Goal: Information Seeking & Learning: Check status

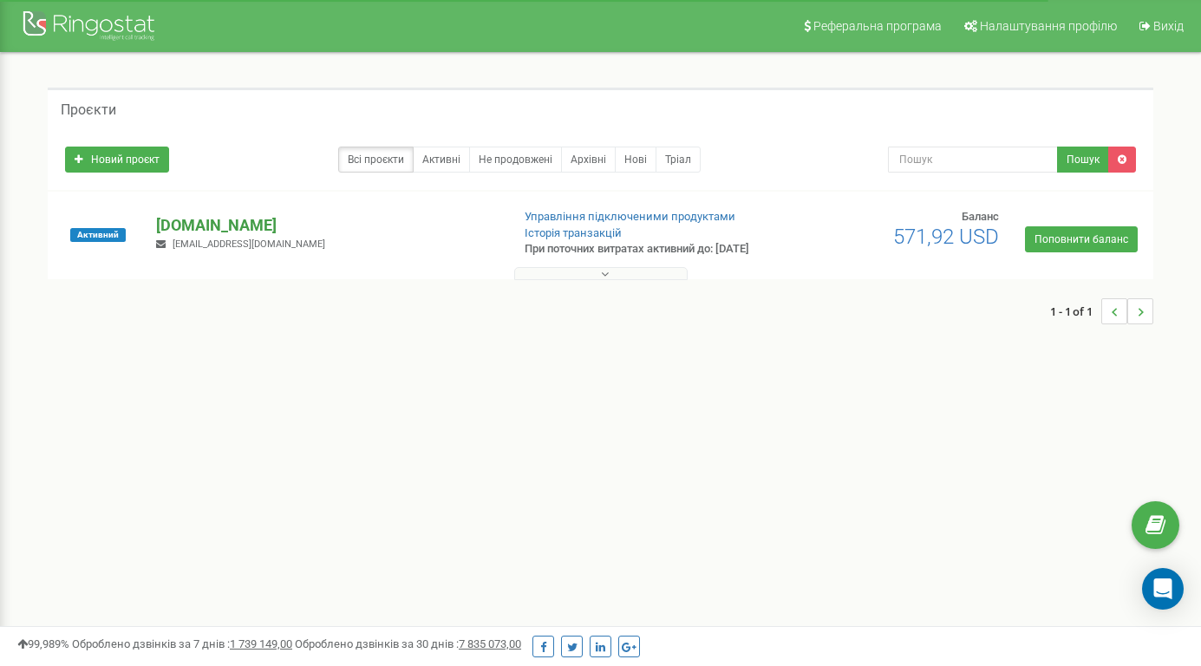
click at [192, 232] on p "[DOMAIN_NAME]" at bounding box center [326, 225] width 340 height 23
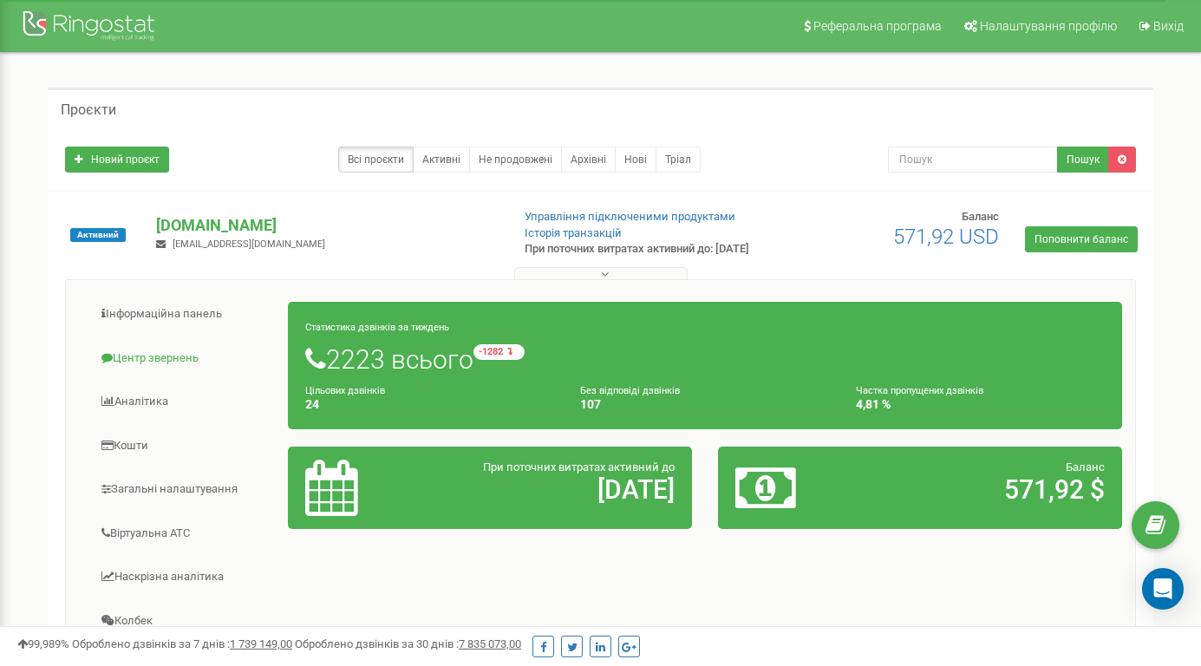
click at [177, 359] on link "Центр звернень" at bounding box center [184, 358] width 210 height 42
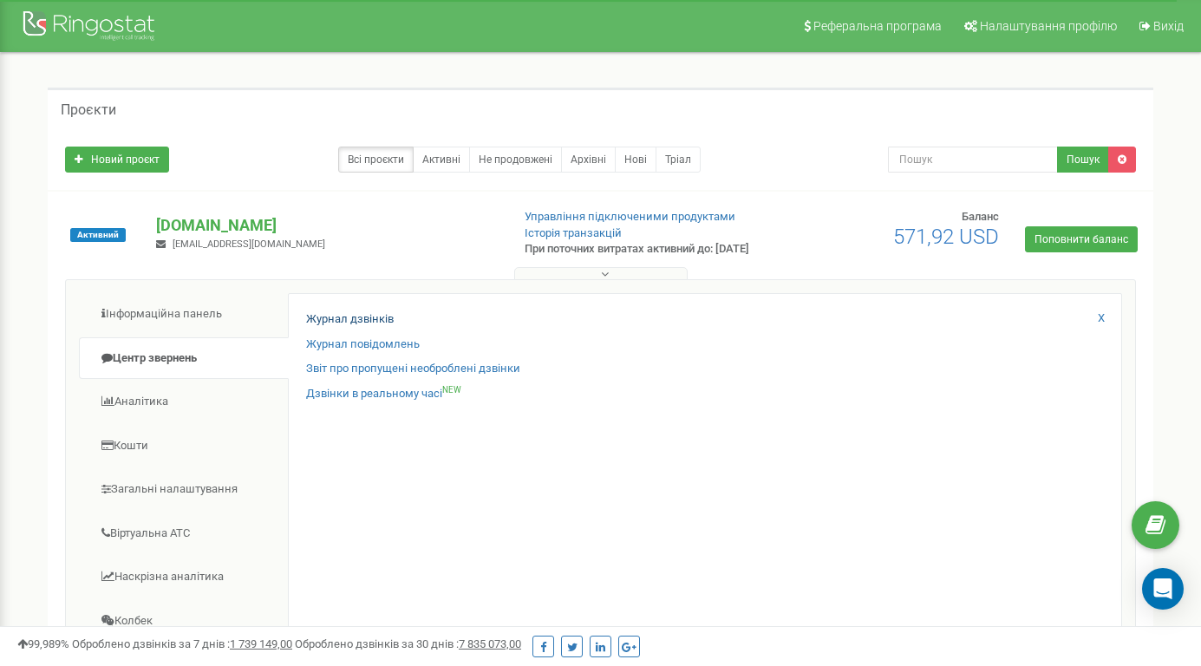
click at [344, 325] on link "Журнал дзвінків" at bounding box center [350, 319] width 88 height 16
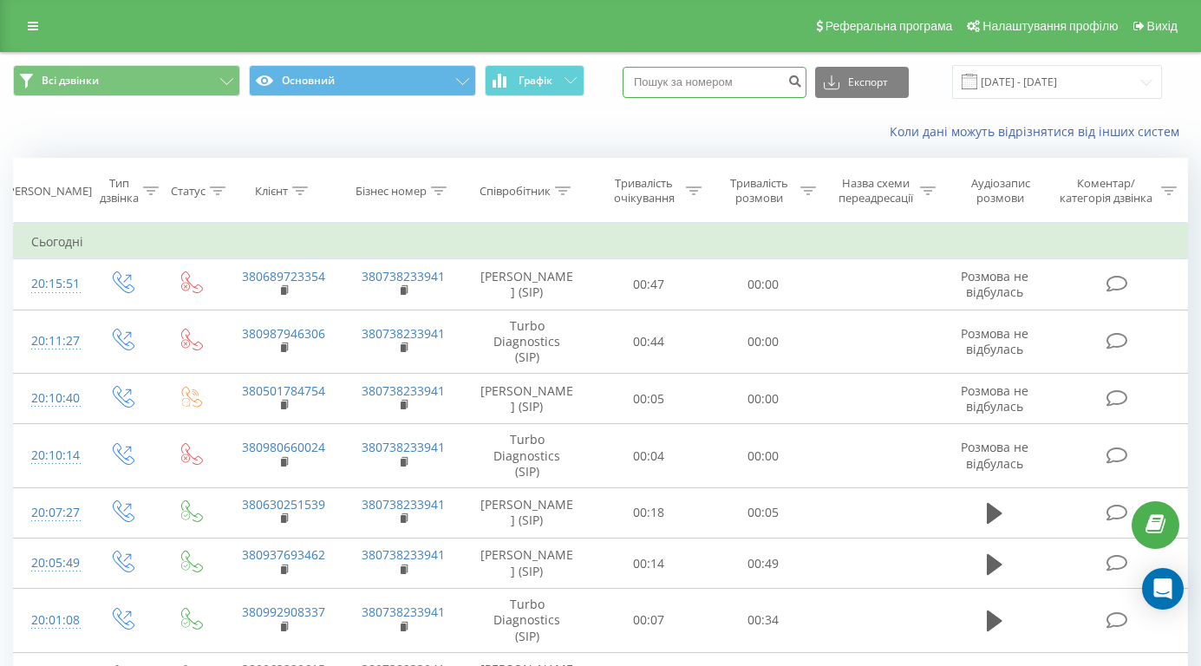
click at [705, 88] on input at bounding box center [715, 82] width 184 height 31
paste input "380669579008"
type input "380669579008"
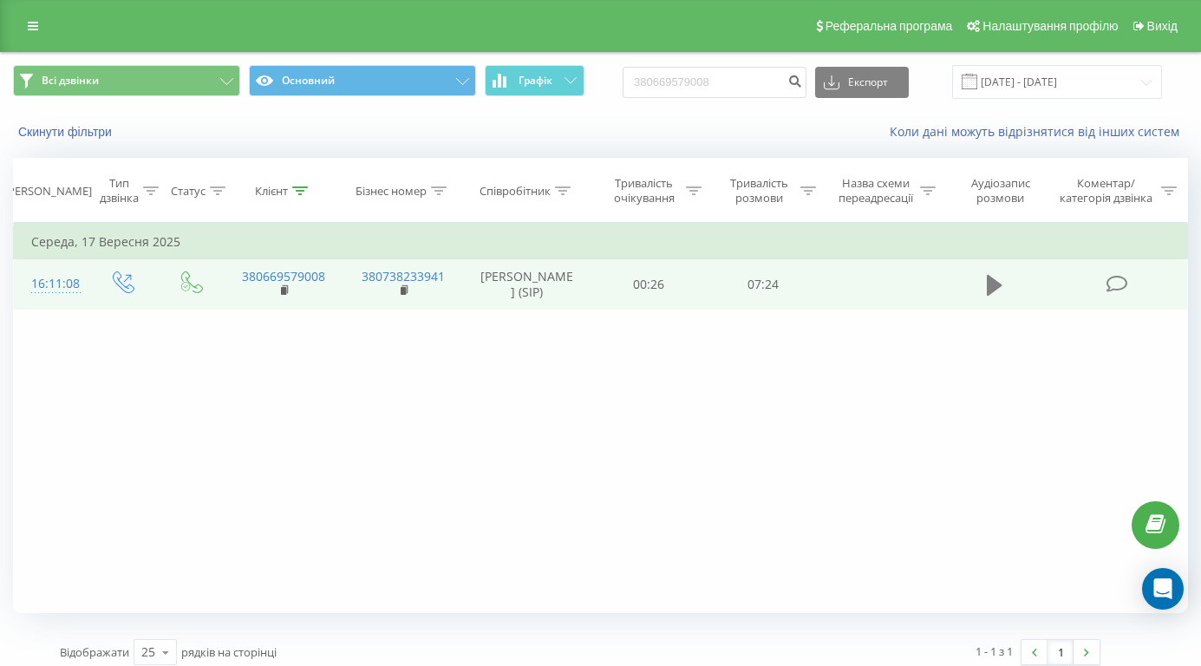
click at [996, 297] on icon at bounding box center [995, 285] width 16 height 24
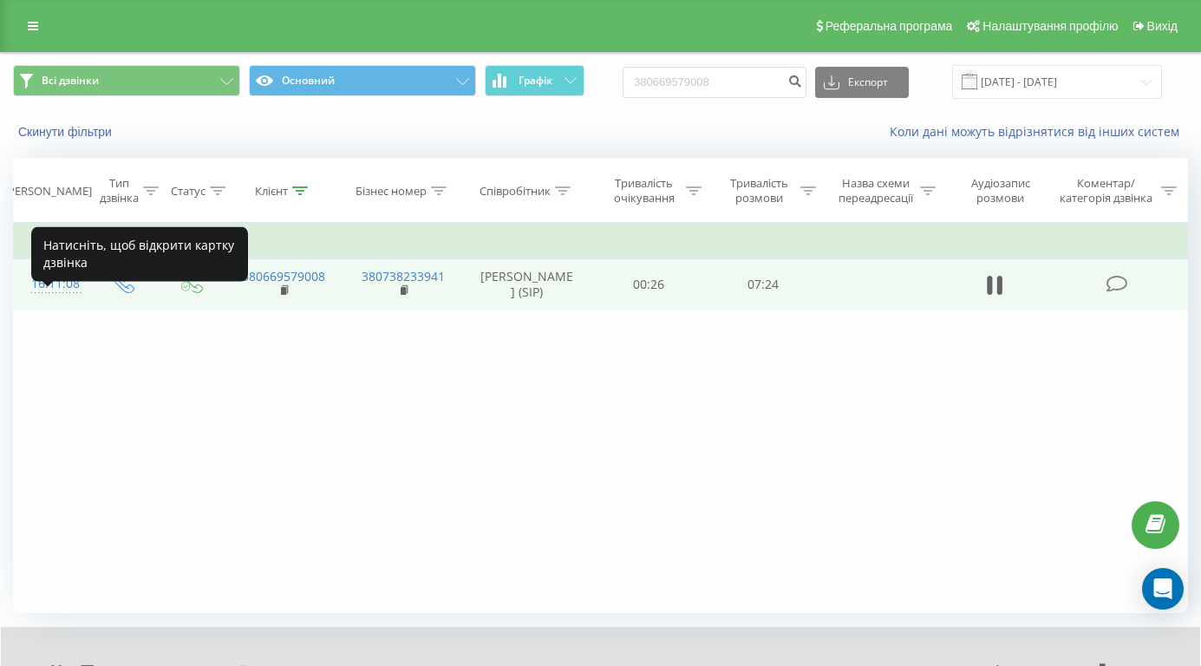
click at [56, 301] on div "16:11:08" at bounding box center [50, 284] width 38 height 34
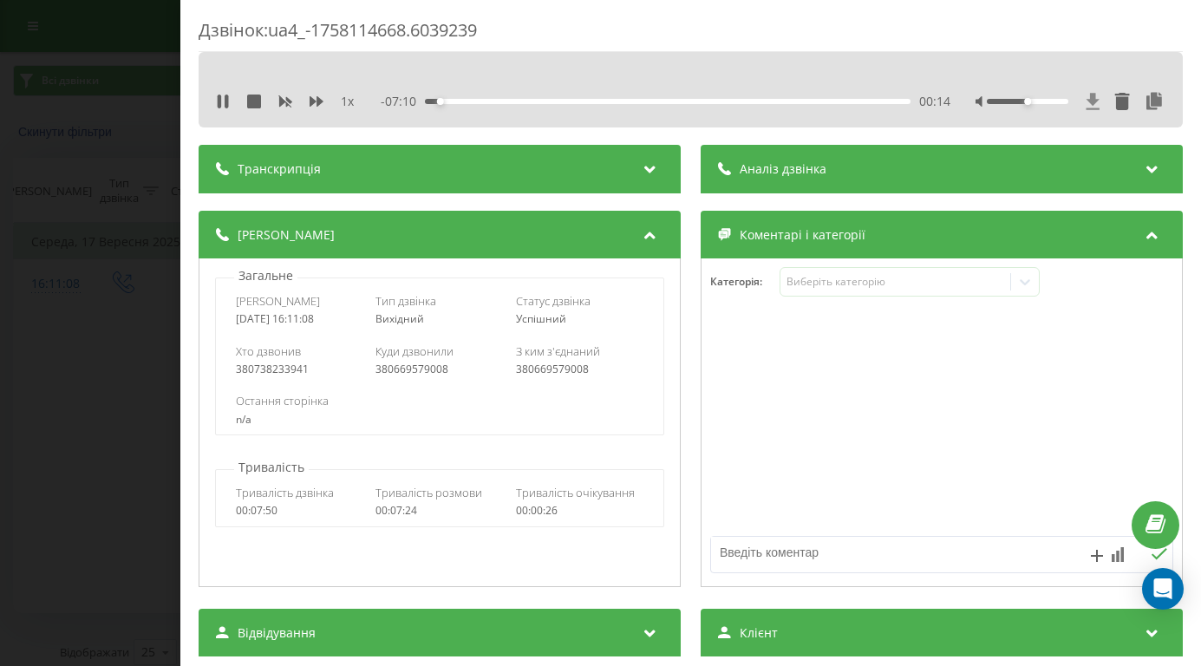
click at [1099, 98] on icon at bounding box center [1093, 101] width 15 height 17
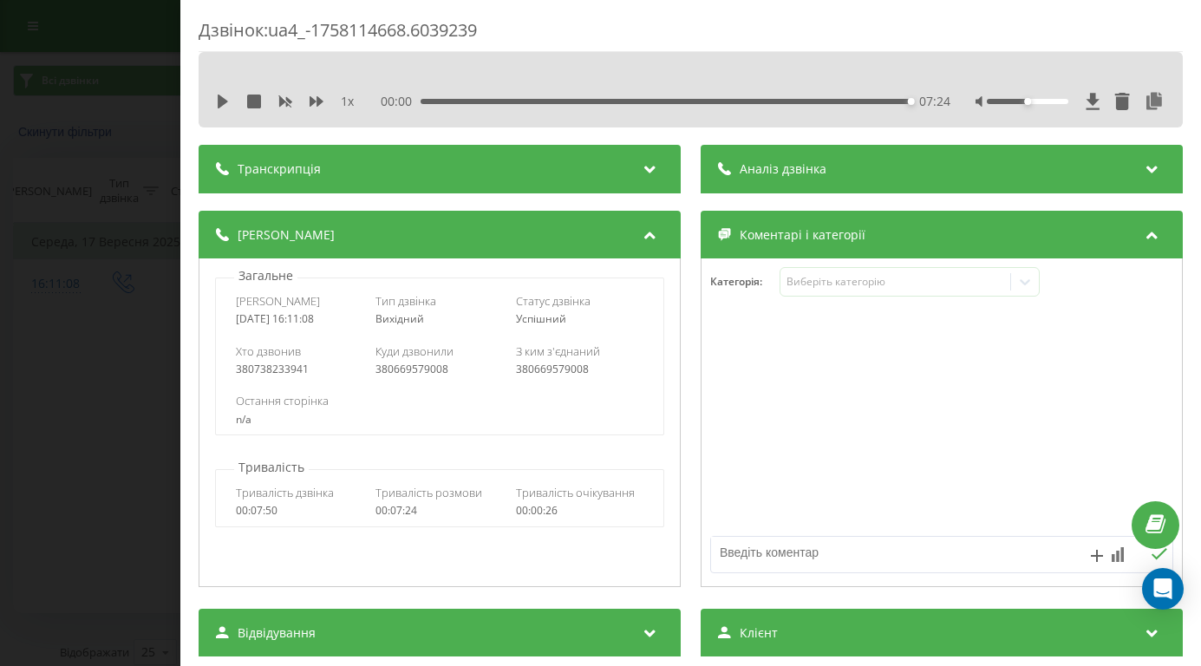
click at [147, 237] on div "Дзвінок : ua4_-1758114668.6039239 1 x 00:00 07:24 07:24 Транскрипція Для AI-ана…" at bounding box center [600, 333] width 1201 height 666
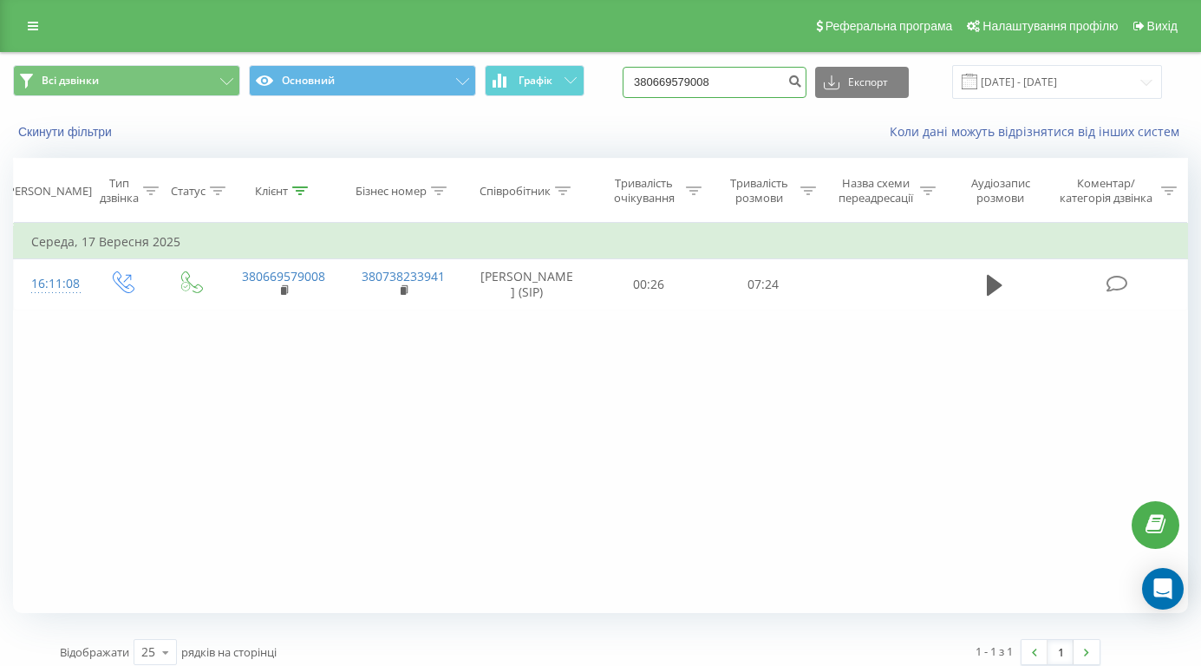
click at [707, 96] on input "380669579008" at bounding box center [715, 82] width 184 height 31
paste input "+380630307855"
click at [715, 98] on input "38066+3806303078559579008" at bounding box center [715, 82] width 184 height 31
click at [798, 96] on input "3806303078559579008" at bounding box center [715, 82] width 184 height 31
type input "3"
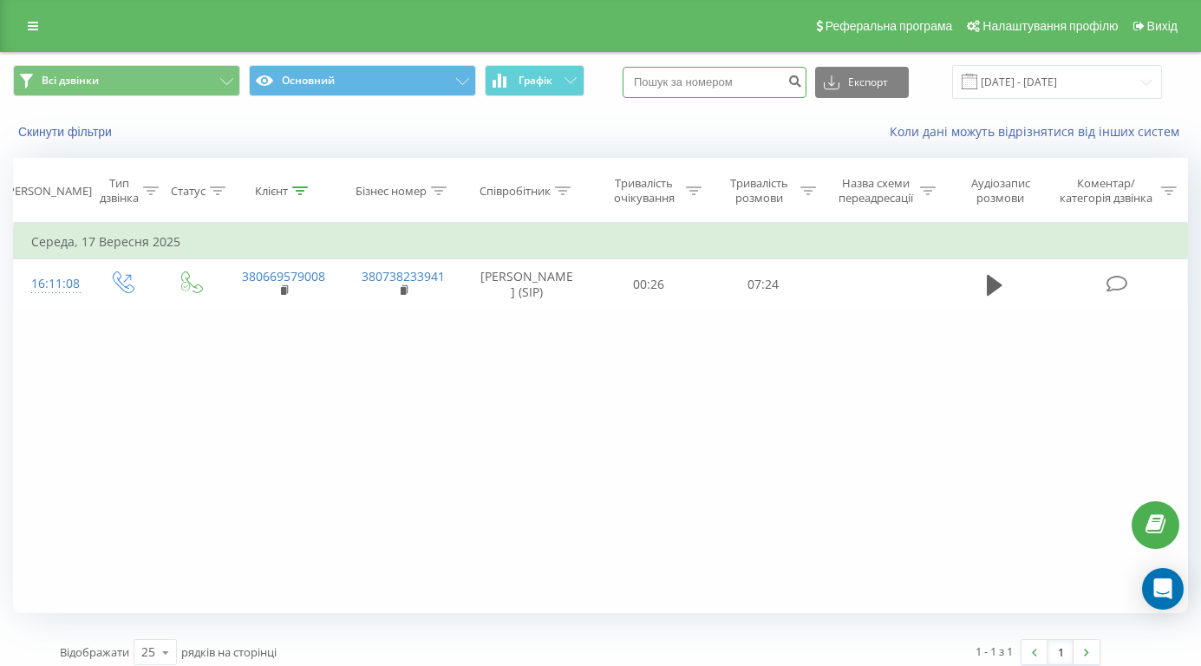
paste input "+380630307855"
click at [683, 98] on input "+380630307855" at bounding box center [715, 82] width 184 height 31
type input "380630307855"
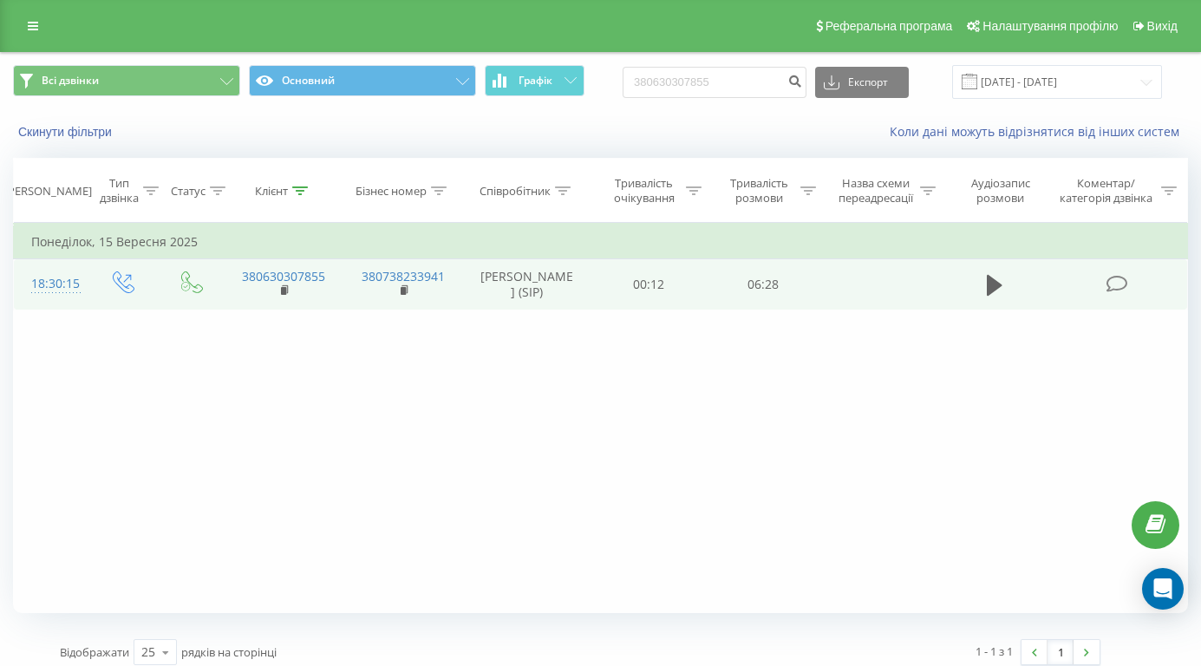
click at [52, 301] on div "18:30:15" at bounding box center [50, 284] width 38 height 34
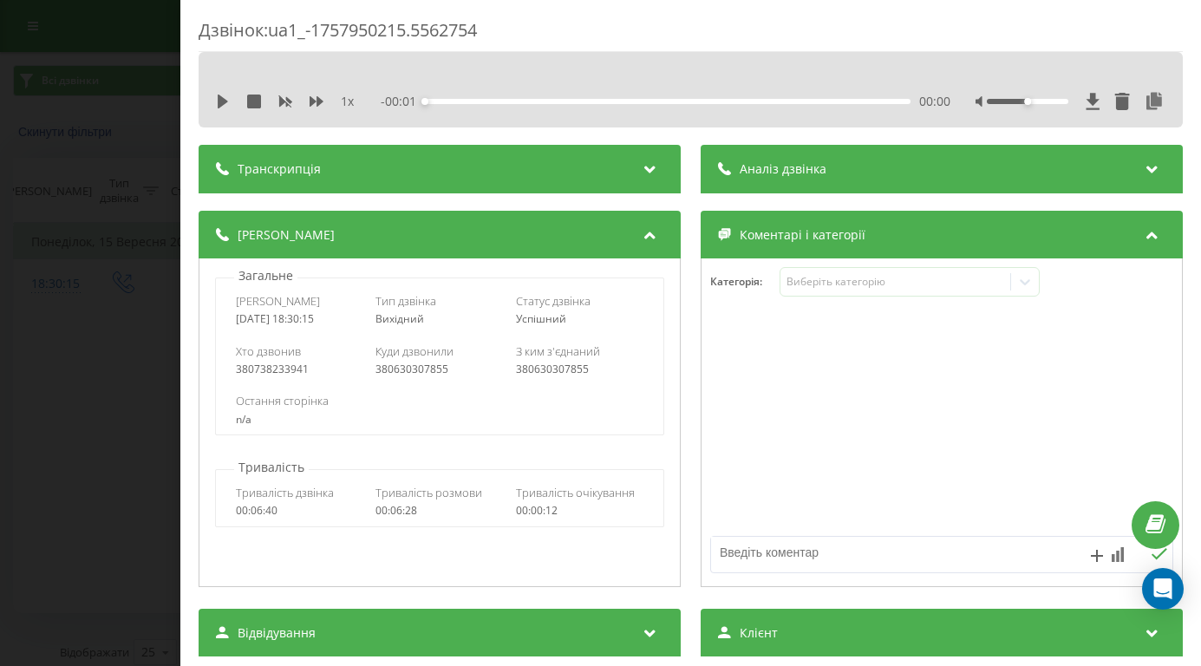
click at [788, 176] on span "Аналіз дзвінка" at bounding box center [783, 168] width 87 height 17
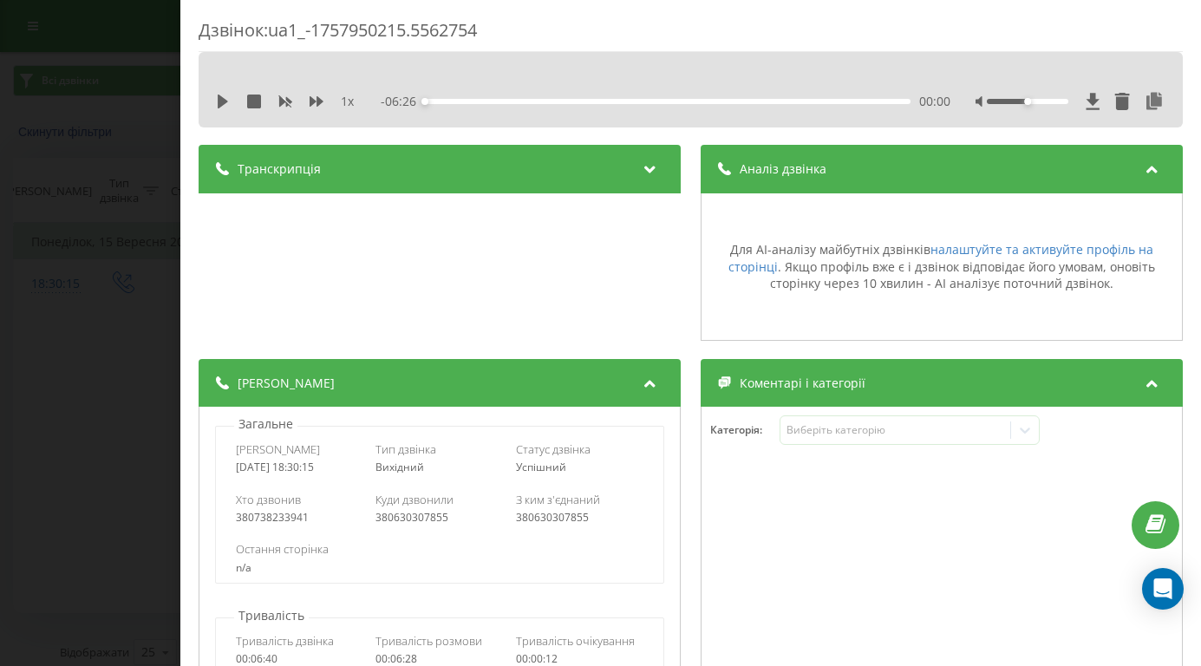
click at [788, 176] on span "Аналіз дзвінка" at bounding box center [783, 168] width 87 height 17
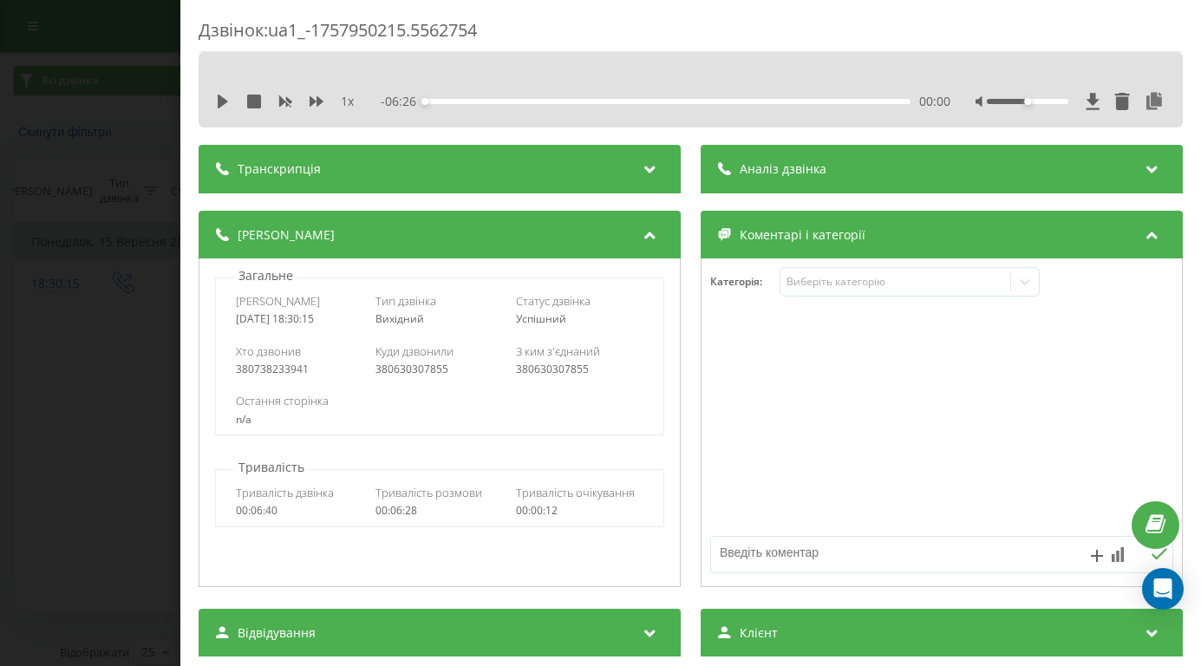
click at [784, 225] on div "Коментарі і категорії" at bounding box center [942, 235] width 482 height 49
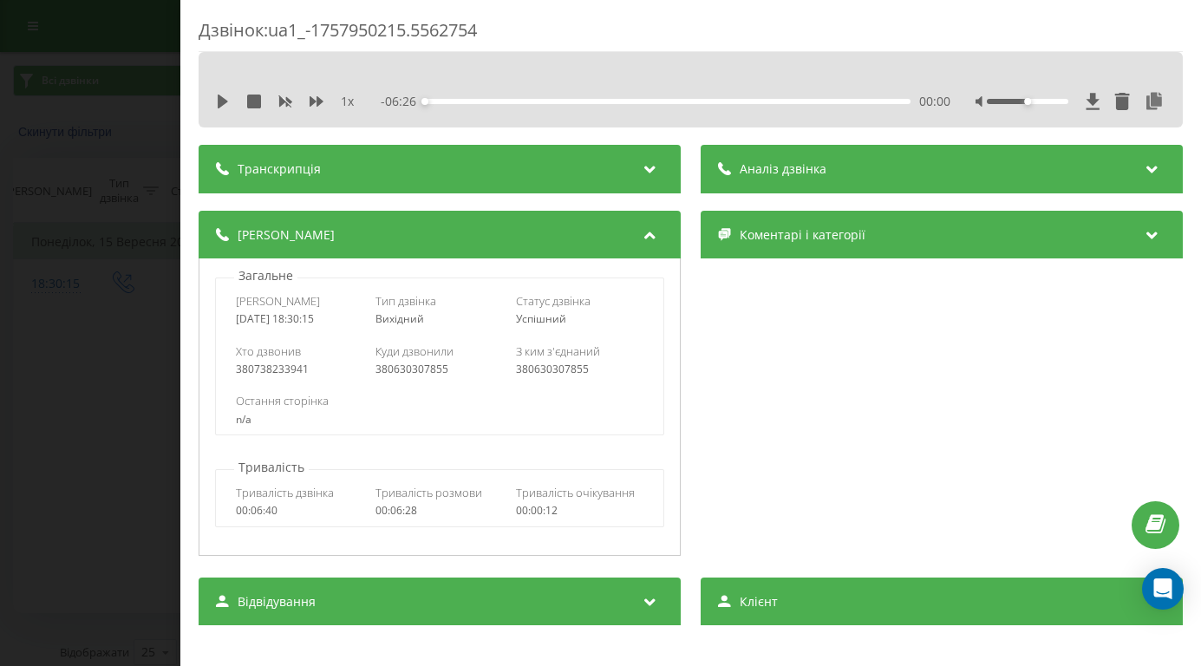
click at [784, 225] on div "Коментарі і категорії" at bounding box center [942, 235] width 482 height 49
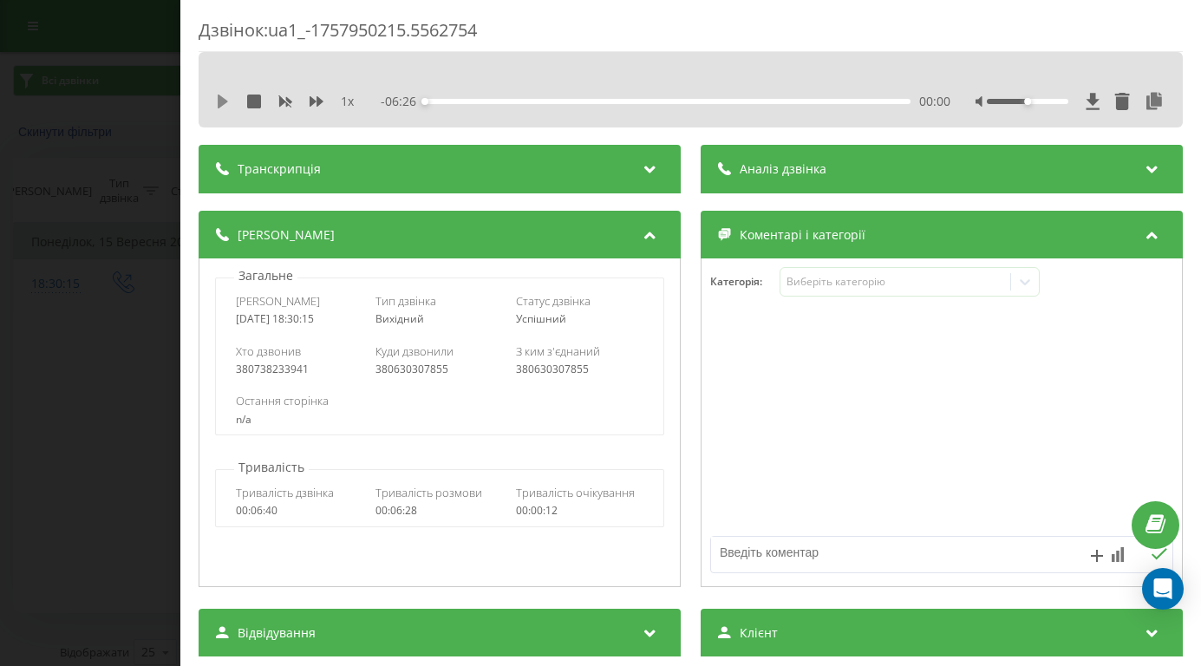
click at [216, 98] on icon at bounding box center [223, 102] width 14 height 14
click at [132, 168] on div "Дзвінок : ua1_-1757950215.5562754 1 x - 00:43 05:42 05:42 Транскрипція Для AI-а…" at bounding box center [600, 333] width 1201 height 666
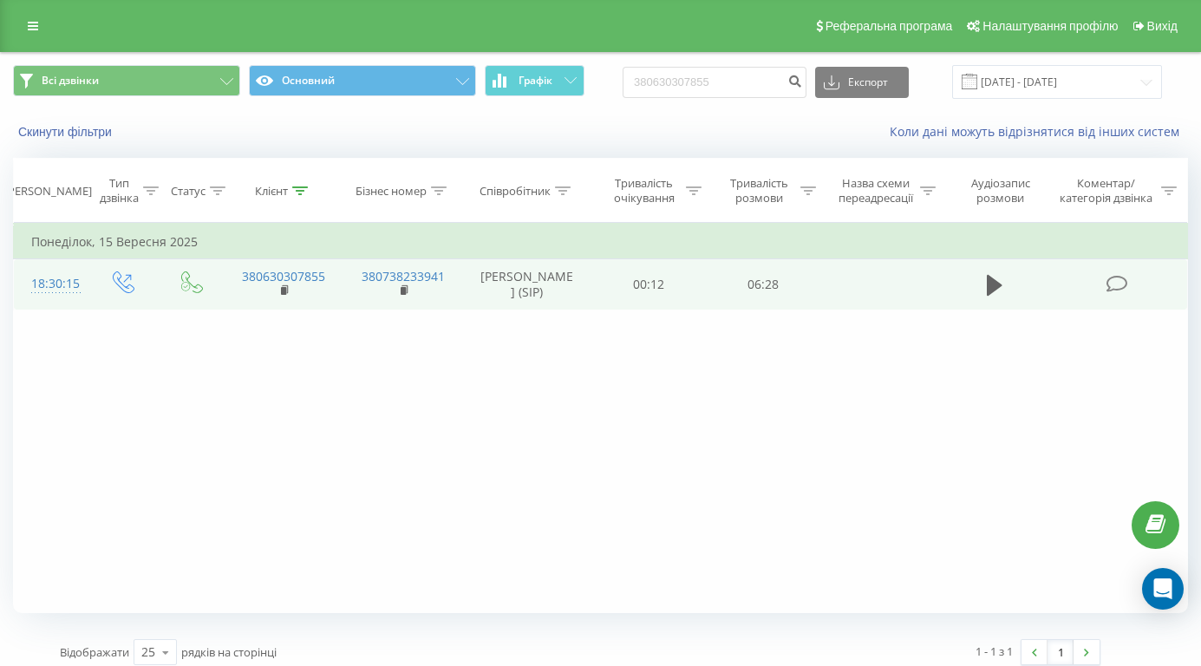
click at [49, 301] on div "18:30:15" at bounding box center [50, 284] width 38 height 34
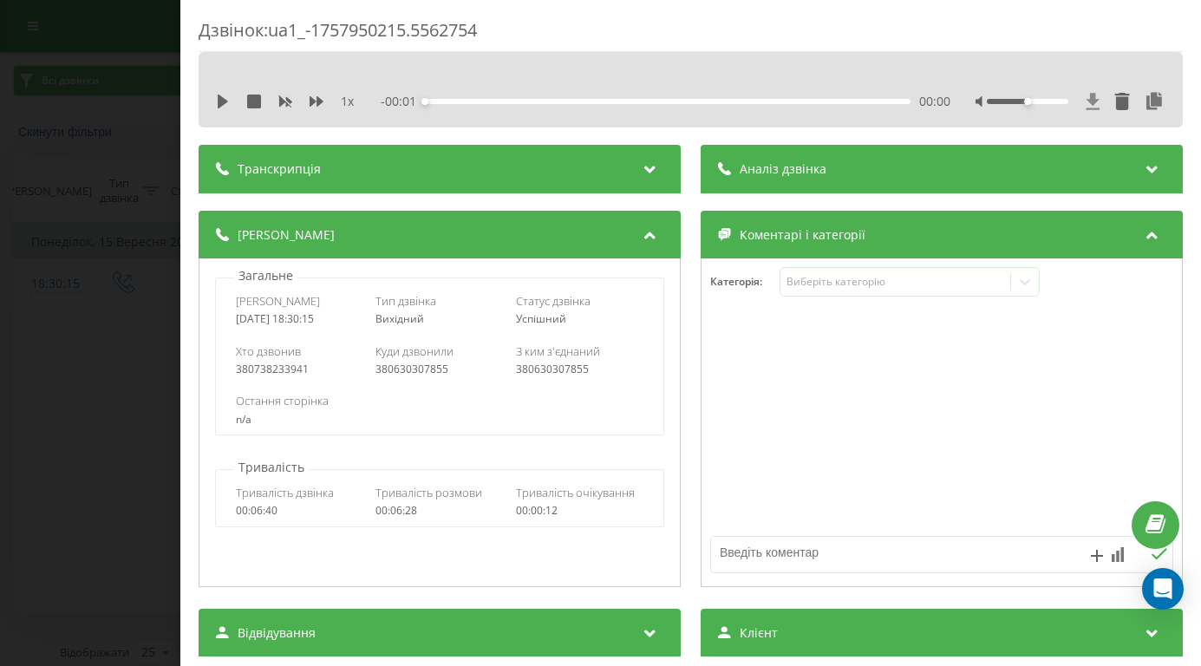
click at [1095, 106] on icon at bounding box center [1093, 101] width 15 height 17
click at [1091, 101] on icon at bounding box center [1093, 101] width 13 height 16
click at [1094, 101] on icon at bounding box center [1093, 101] width 13 height 16
click at [1094, 102] on icon at bounding box center [1093, 101] width 13 height 16
click at [1094, 103] on icon at bounding box center [1093, 101] width 13 height 16
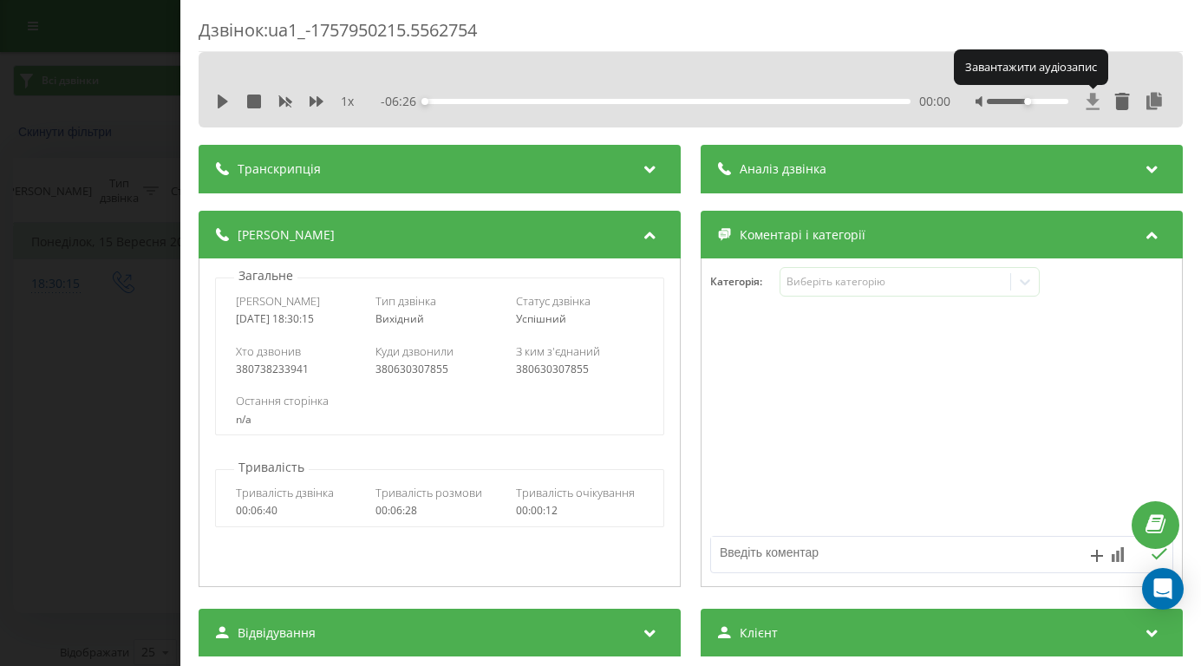
click at [1094, 103] on icon at bounding box center [1093, 101] width 13 height 16
click at [134, 298] on div "Дзвінок : ua1_-1757950215.5562754 1 x - 00:01 00:00 00:00 Транскрипція Для AI-а…" at bounding box center [600, 333] width 1201 height 666
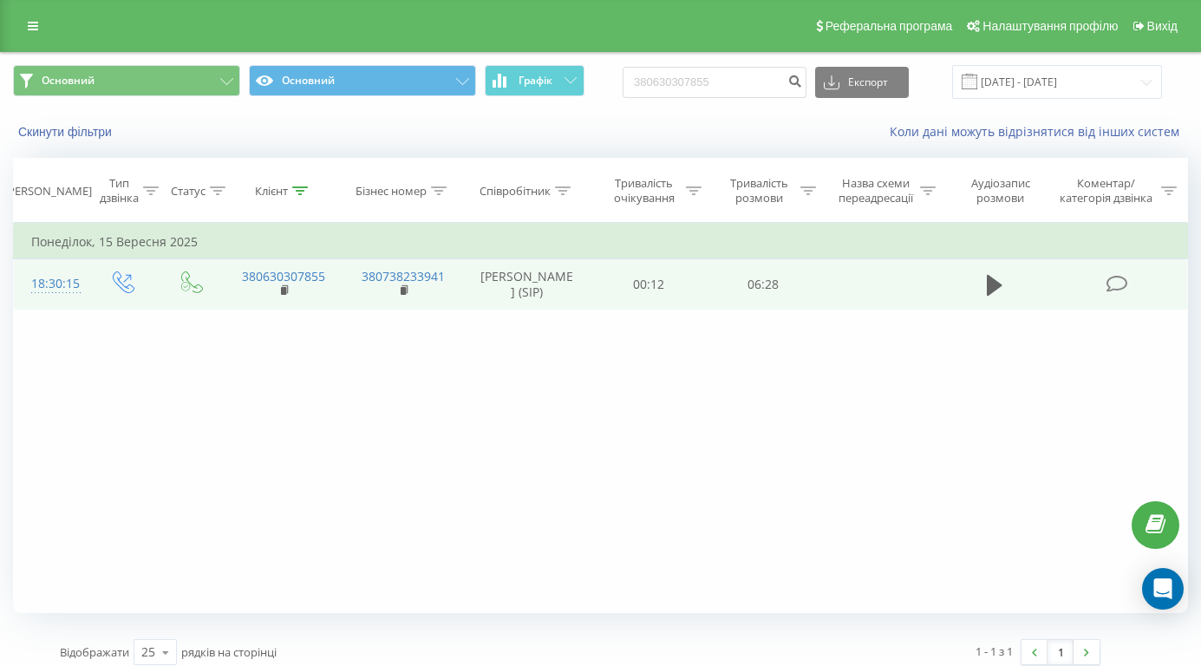
click at [68, 301] on div "18:30:15" at bounding box center [50, 284] width 38 height 34
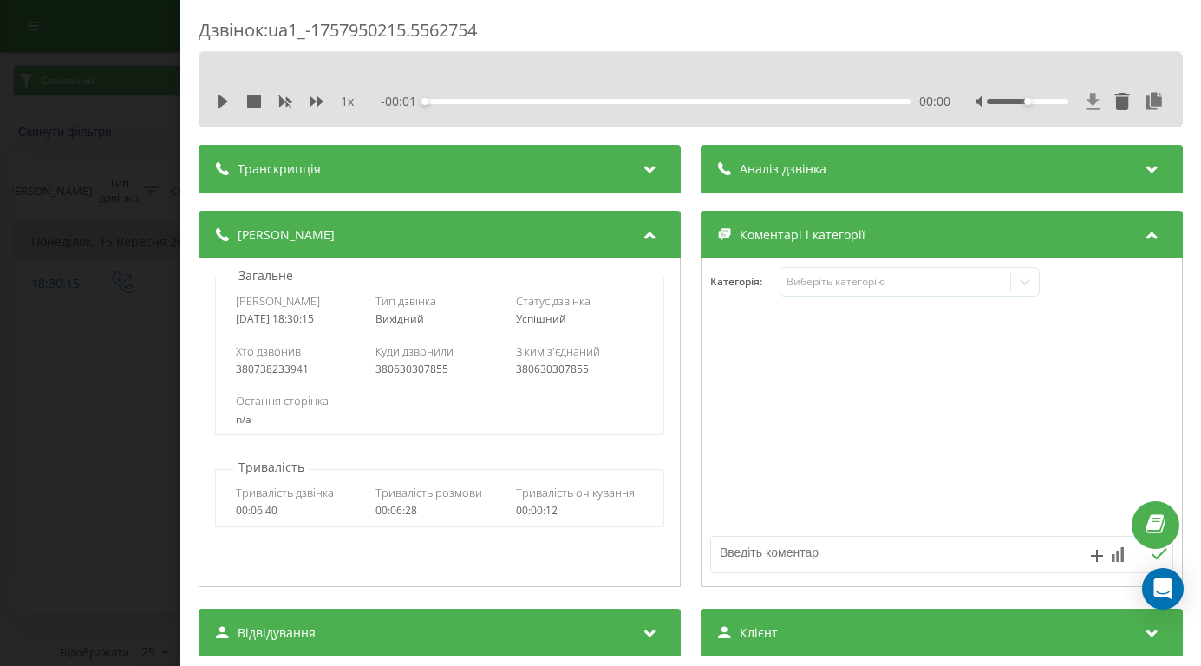
click at [1095, 103] on icon at bounding box center [1093, 101] width 13 height 16
click at [1099, 105] on icon at bounding box center [1093, 101] width 15 height 17
click at [1086, 94] on icon at bounding box center [1093, 101] width 15 height 17
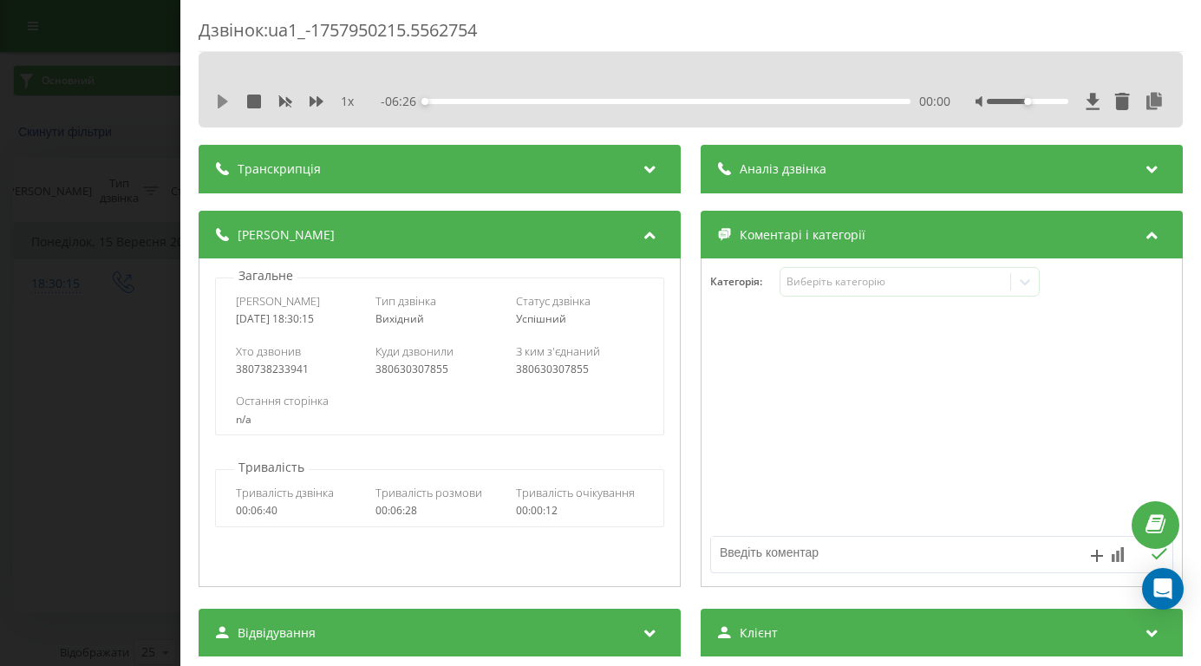
click at [220, 103] on icon at bounding box center [223, 102] width 10 height 14
click at [223, 100] on icon at bounding box center [223, 102] width 14 height 14
click at [1092, 103] on icon at bounding box center [1093, 101] width 13 height 16
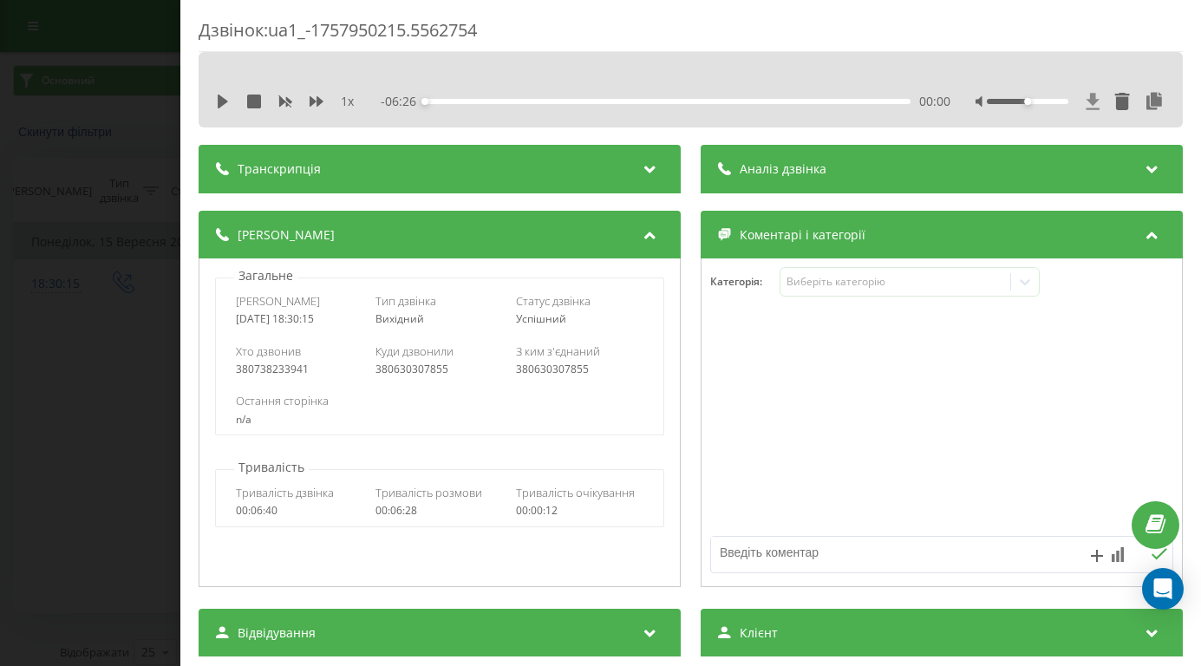
click at [1094, 96] on icon at bounding box center [1093, 101] width 13 height 16
click at [1137, 32] on div "Дзвінок : ua1_-1757950215.5562754" at bounding box center [691, 35] width 984 height 34
click at [1093, 102] on icon at bounding box center [1093, 101] width 13 height 16
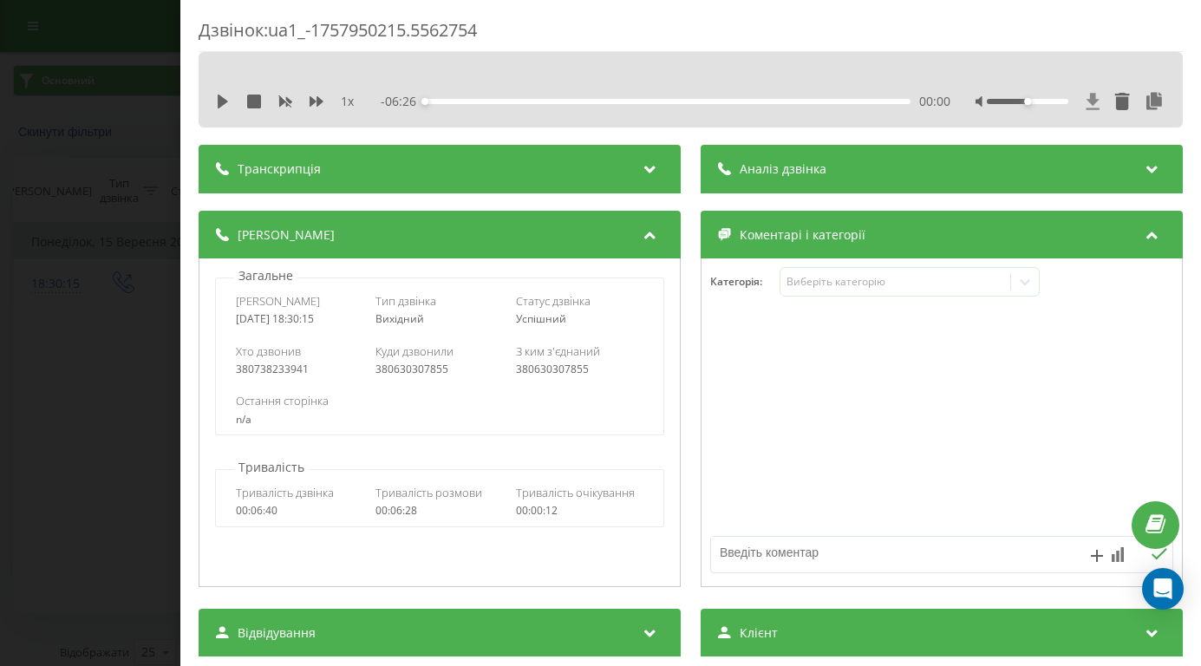
click at [1093, 102] on icon at bounding box center [1093, 101] width 13 height 16
click at [1096, 101] on icon at bounding box center [1093, 101] width 13 height 16
click at [105, 143] on div "Дзвінок : ua1_-1757950215.5562754 1 x - 00:01 00:00 00:00 Транскрипція Для AI-а…" at bounding box center [600, 333] width 1201 height 666
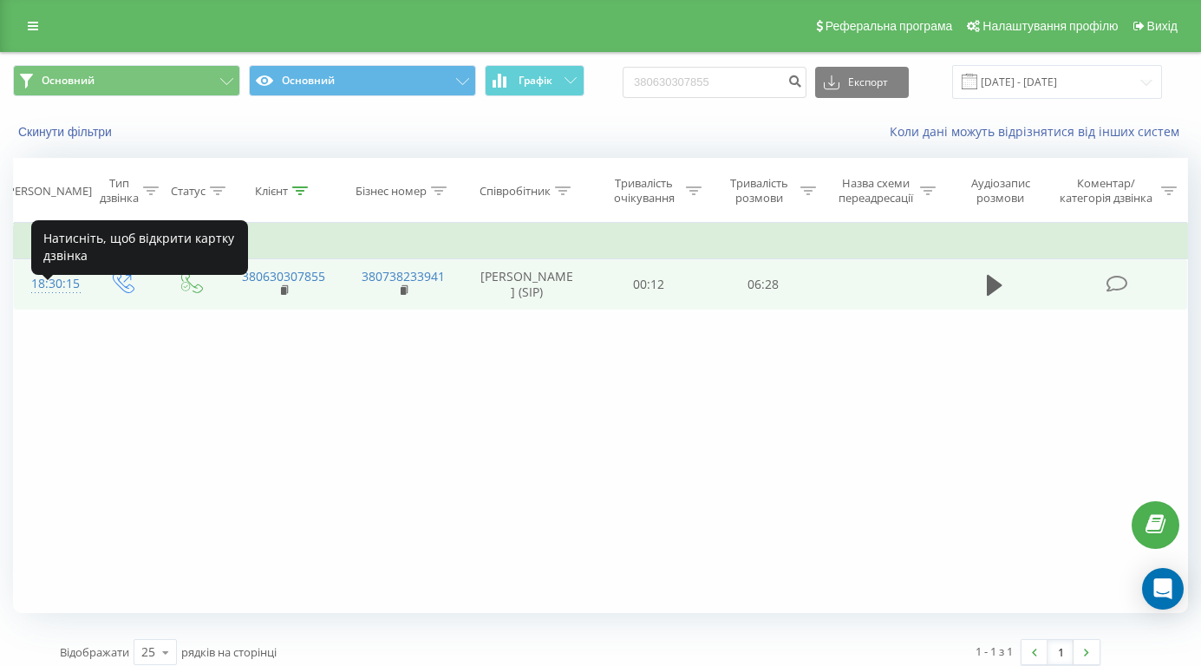
click at [65, 301] on div "18:30:15" at bounding box center [50, 284] width 38 height 34
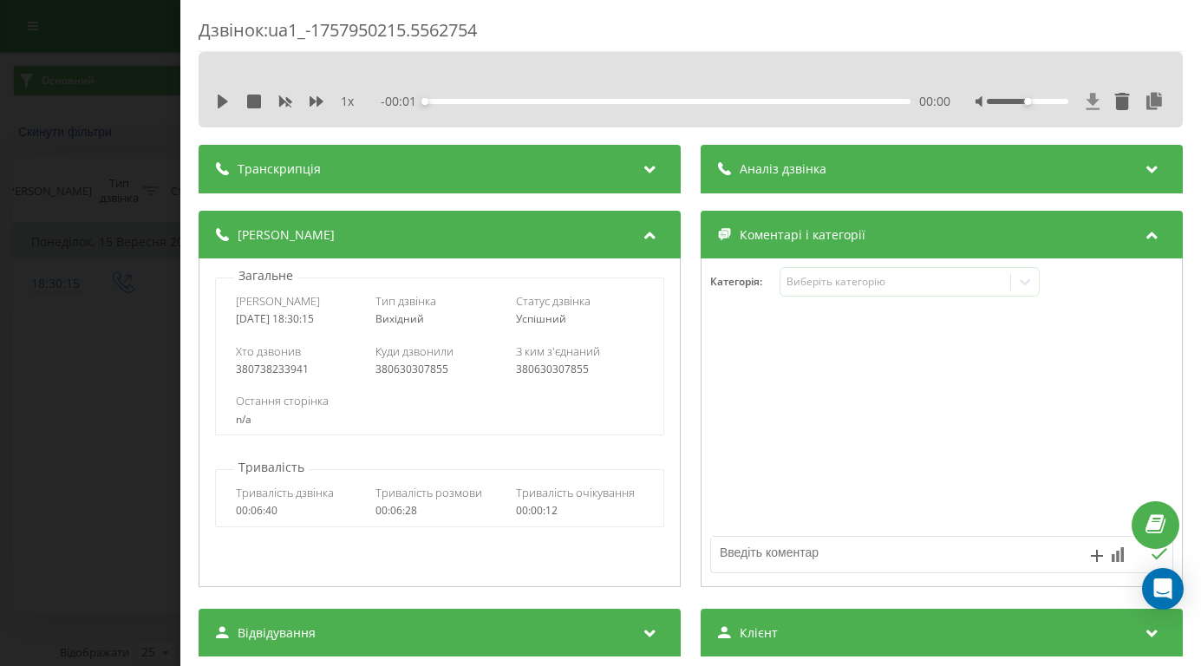
click at [1094, 95] on icon at bounding box center [1093, 101] width 13 height 16
click at [1097, 101] on icon at bounding box center [1093, 101] width 13 height 16
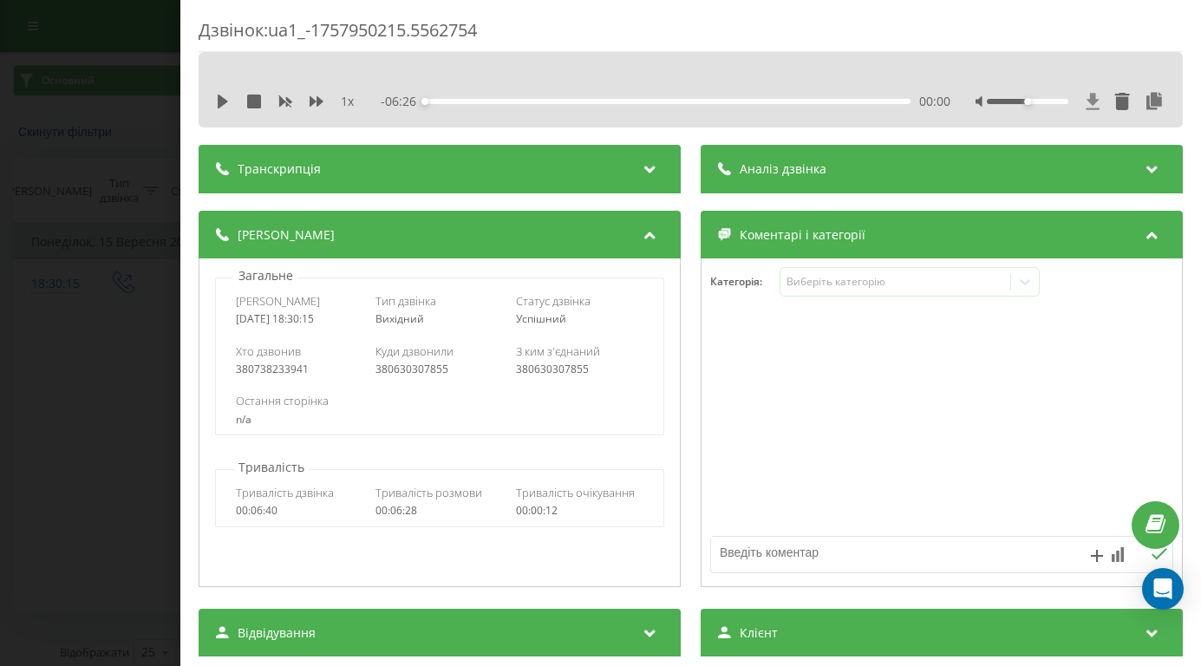
click at [1097, 99] on icon at bounding box center [1093, 101] width 15 height 17
click at [1097, 101] on icon at bounding box center [1093, 101] width 13 height 16
click at [1094, 101] on icon at bounding box center [1093, 101] width 13 height 16
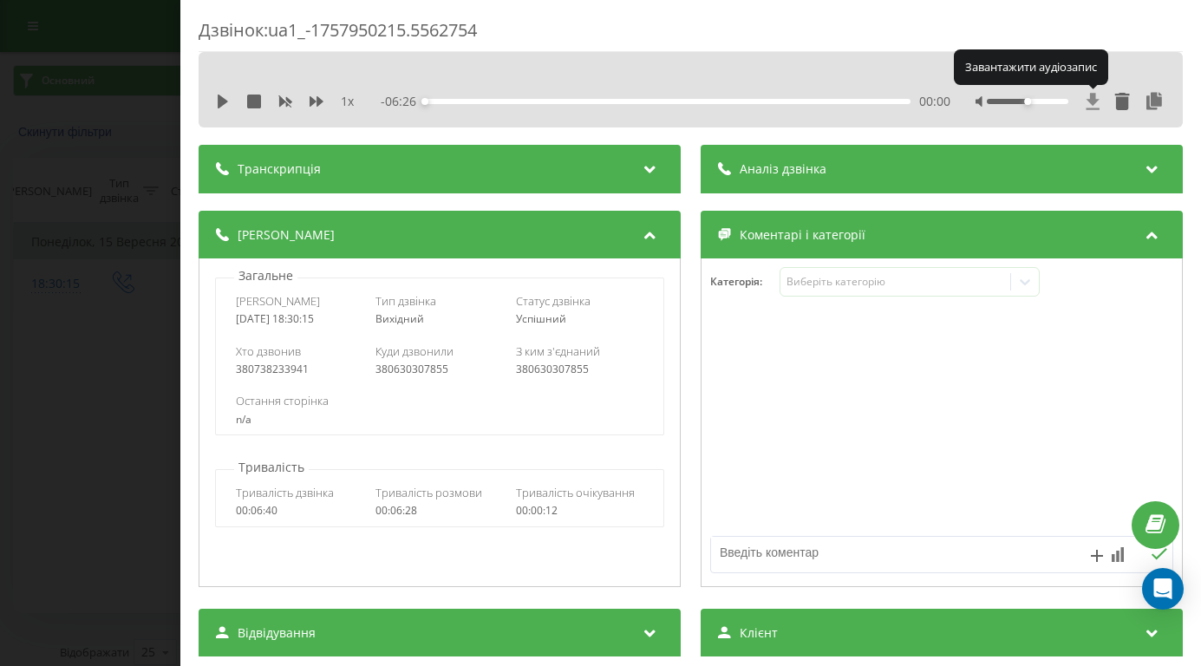
click at [1094, 101] on icon at bounding box center [1093, 101] width 13 height 16
click at [1095, 99] on icon at bounding box center [1093, 101] width 13 height 16
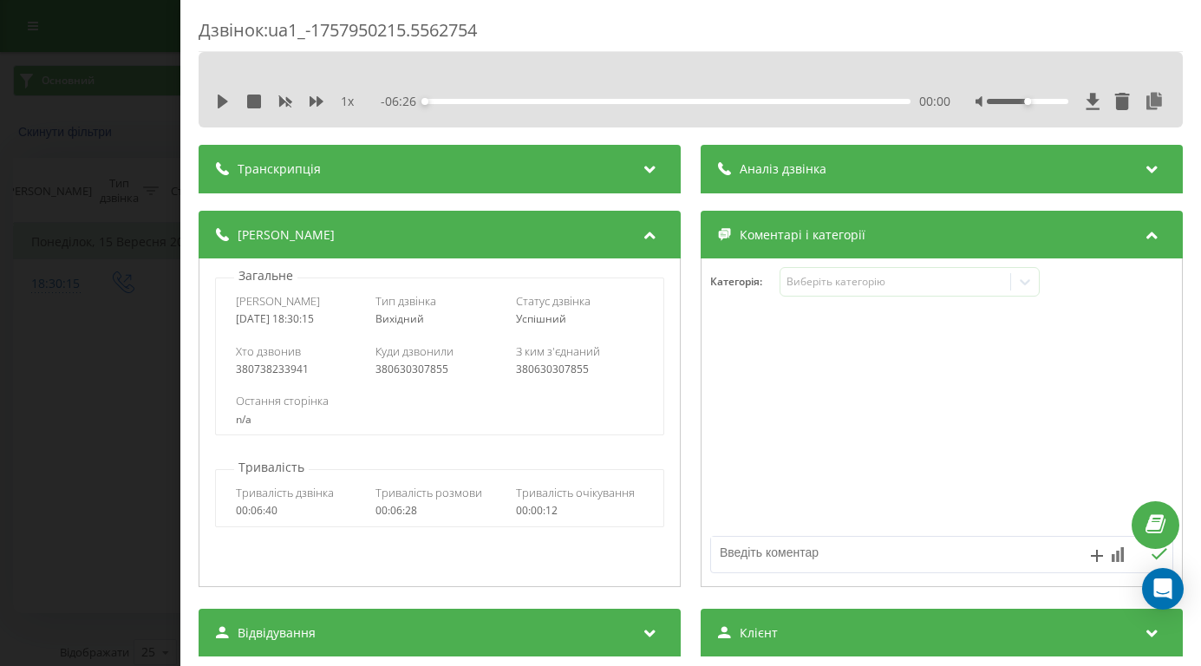
click at [101, 187] on div "Дзвінок : ua1_-1757950215.5562754 1 x - 06:26 00:00 00:00 Транскрипція Для AI-а…" at bounding box center [600, 333] width 1201 height 666
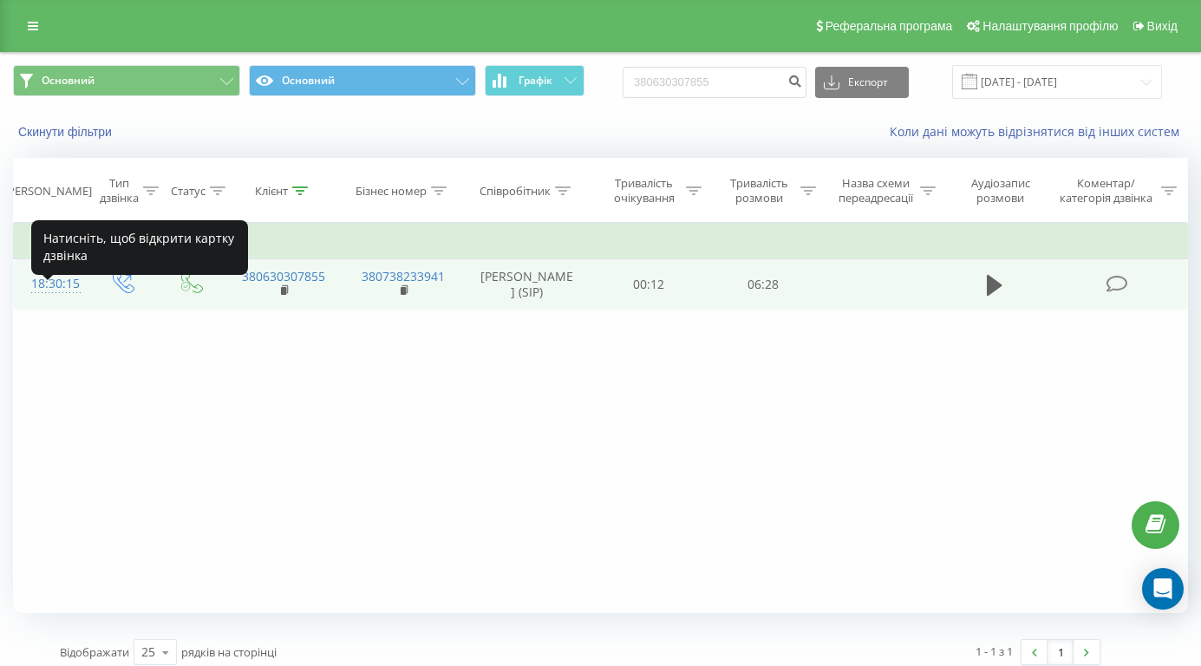
click at [60, 301] on div "18:30:15" at bounding box center [50, 284] width 38 height 34
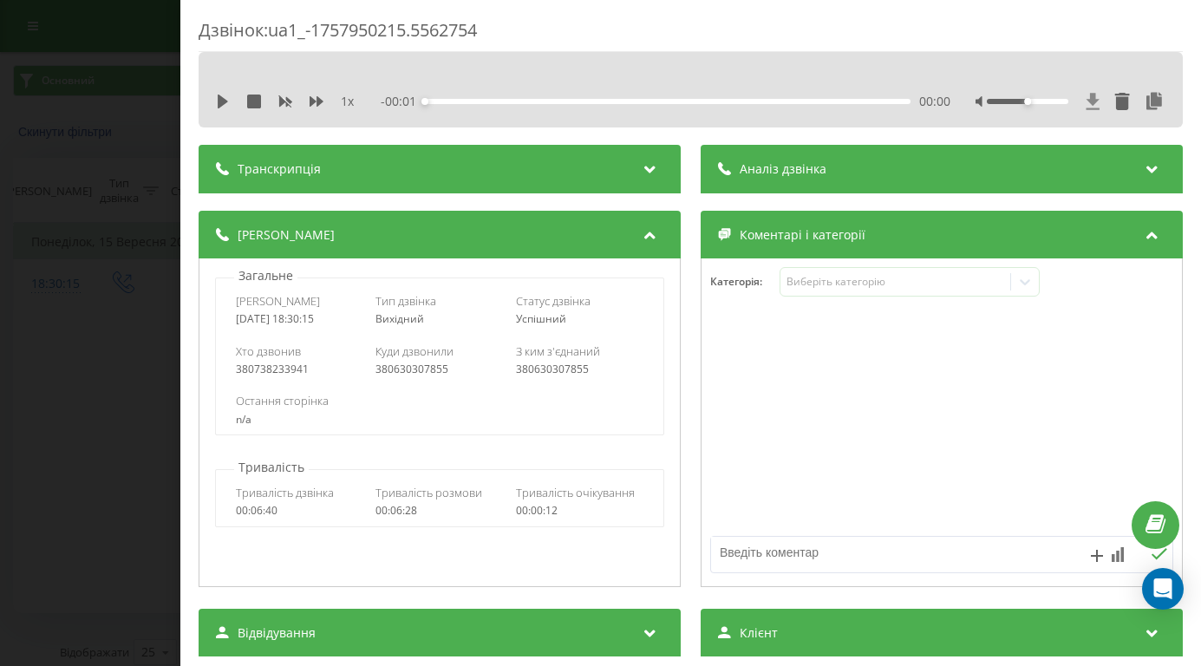
click at [1096, 99] on icon at bounding box center [1093, 101] width 15 height 17
click at [1094, 102] on icon at bounding box center [1093, 101] width 13 height 16
click at [1088, 101] on icon at bounding box center [1093, 101] width 13 height 16
